Goal: Information Seeking & Learning: Learn about a topic

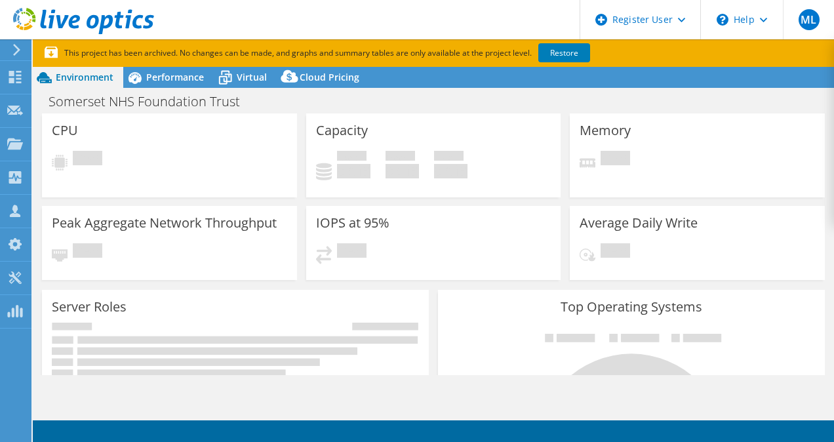
select select "EULondon"
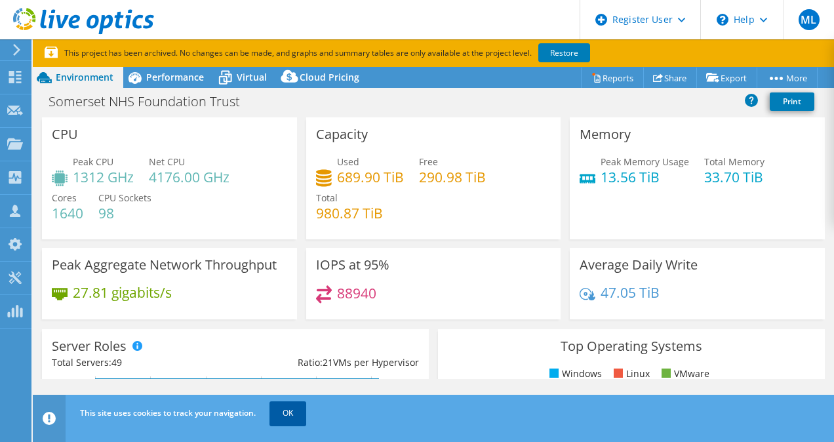
drag, startPoint x: 277, startPoint y: 414, endPoint x: 276, endPoint y: 404, distance: 9.9
click at [277, 415] on link "OK" at bounding box center [288, 413] width 37 height 24
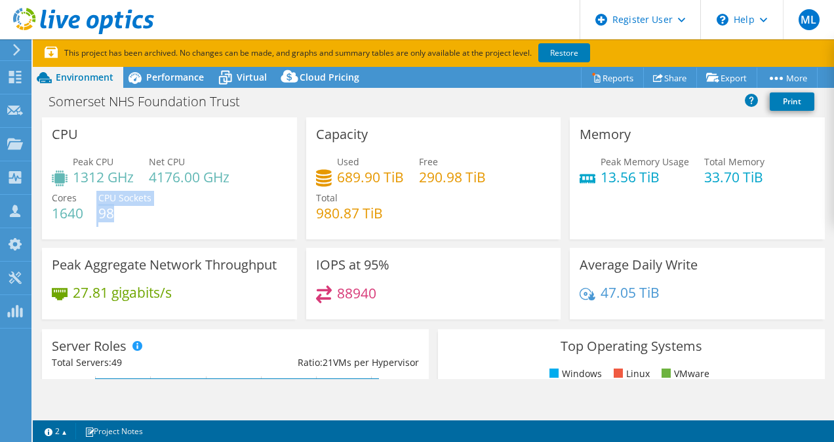
drag, startPoint x: 116, startPoint y: 213, endPoint x: 83, endPoint y: 214, distance: 32.9
click at [83, 214] on div "Peak CPU 1312 GHz Net CPU 4176.00 GHz Cores 1640 CPU Sockets 98" at bounding box center [169, 194] width 235 height 79
drag, startPoint x: 83, startPoint y: 214, endPoint x: 123, endPoint y: 213, distance: 39.4
click at [123, 213] on h4 "98" at bounding box center [124, 213] width 53 height 14
drag, startPoint x: 118, startPoint y: 218, endPoint x: 98, endPoint y: 218, distance: 19.7
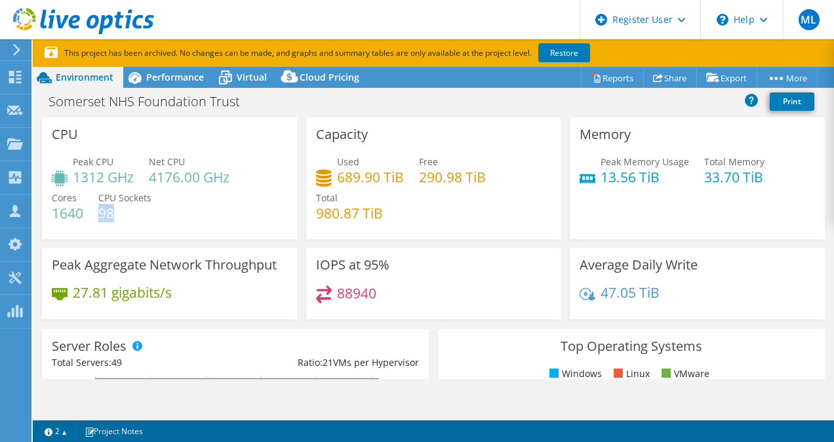
click at [98, 218] on h4 "98" at bounding box center [124, 213] width 53 height 14
click at [484, 121] on div "Capacity Used 689.90 TiB Free 290.98 TiB Total 980.87 TiB" at bounding box center [433, 178] width 255 height 122
